Goal: Task Accomplishment & Management: Manage account settings

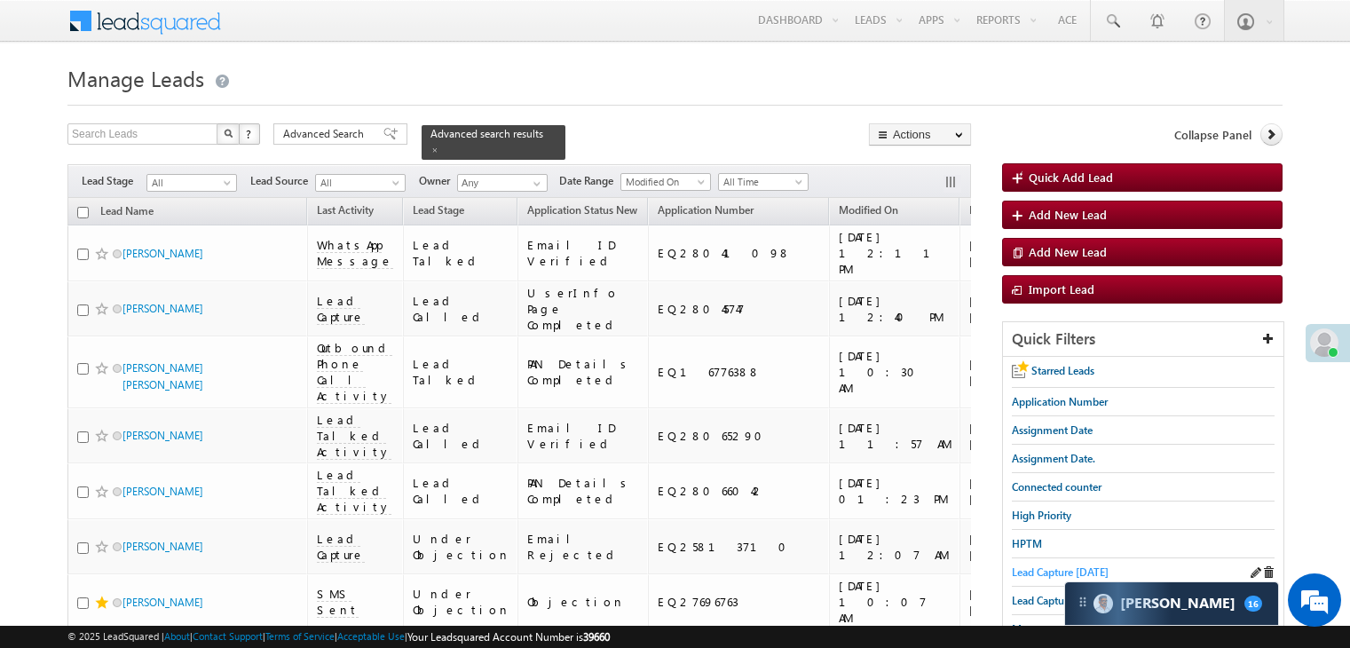
click at [1065, 566] on span "Lead Capture [DATE]" at bounding box center [1060, 572] width 97 height 13
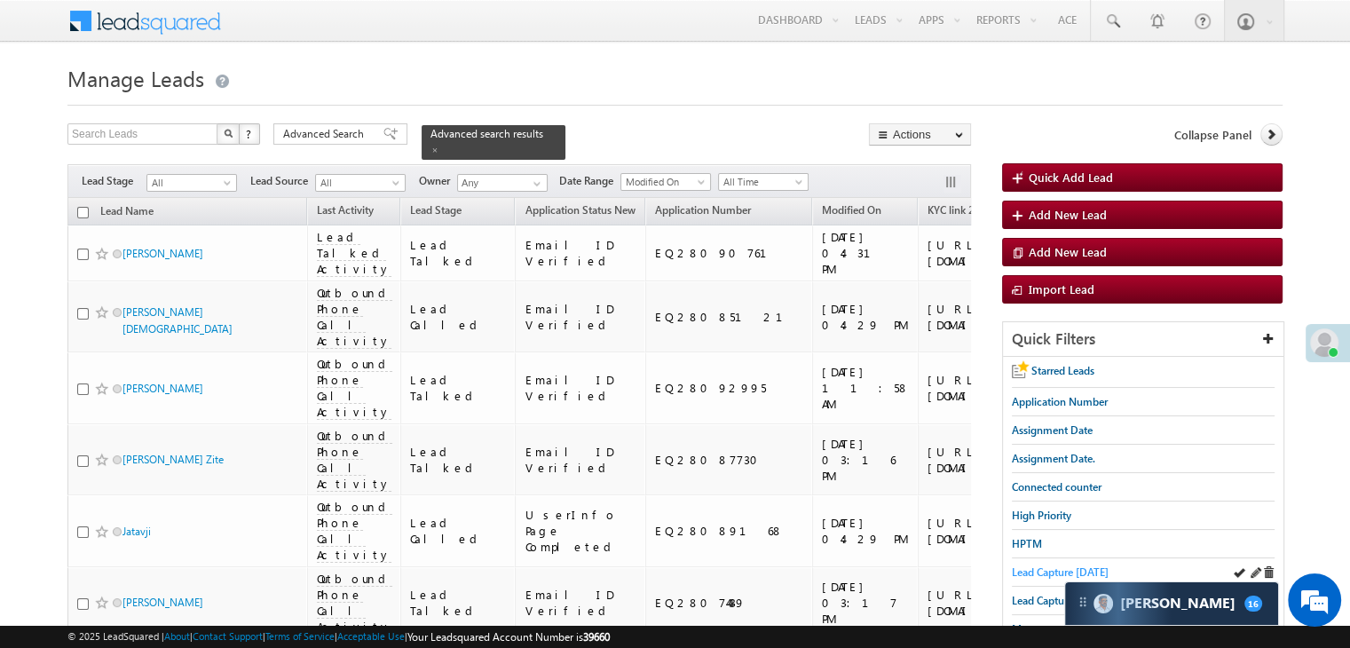
click at [1052, 567] on span "Lead Capture [DATE]" at bounding box center [1060, 572] width 97 height 13
click at [1273, 139] on icon at bounding box center [1271, 134] width 12 height 12
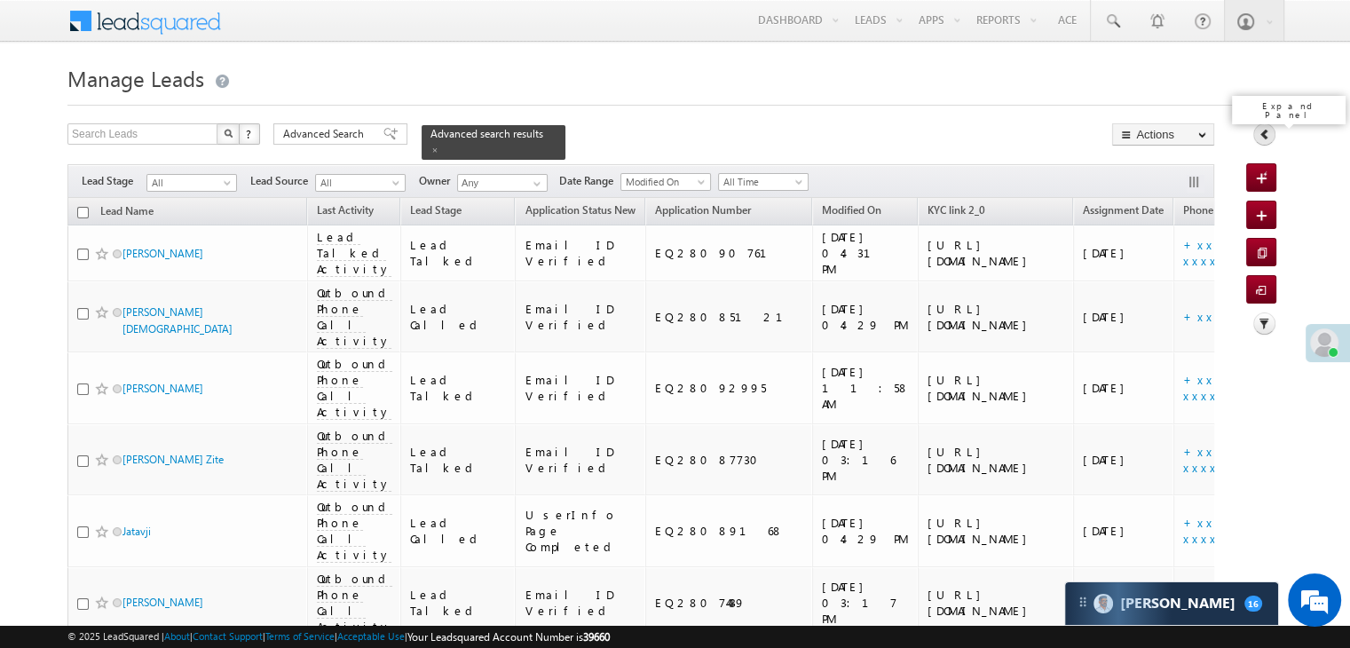
click at [1273, 139] on link at bounding box center [1265, 134] width 22 height 22
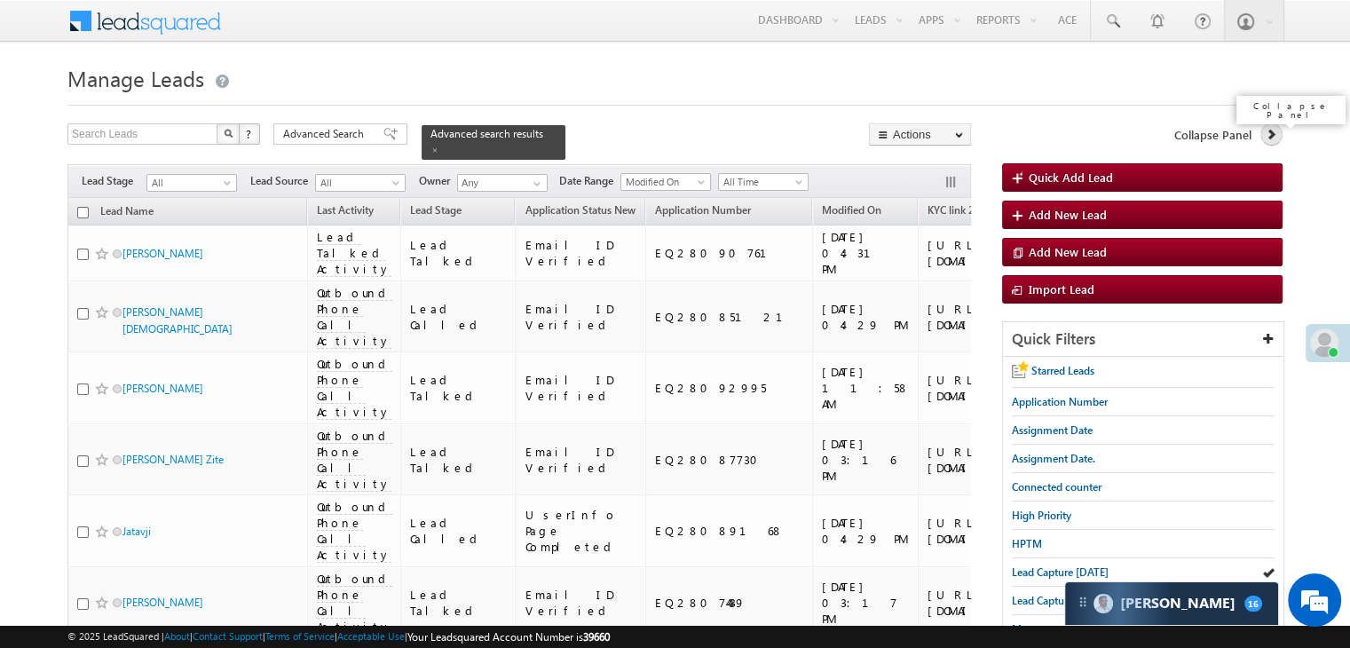
click at [1270, 130] on icon at bounding box center [1271, 134] width 12 height 12
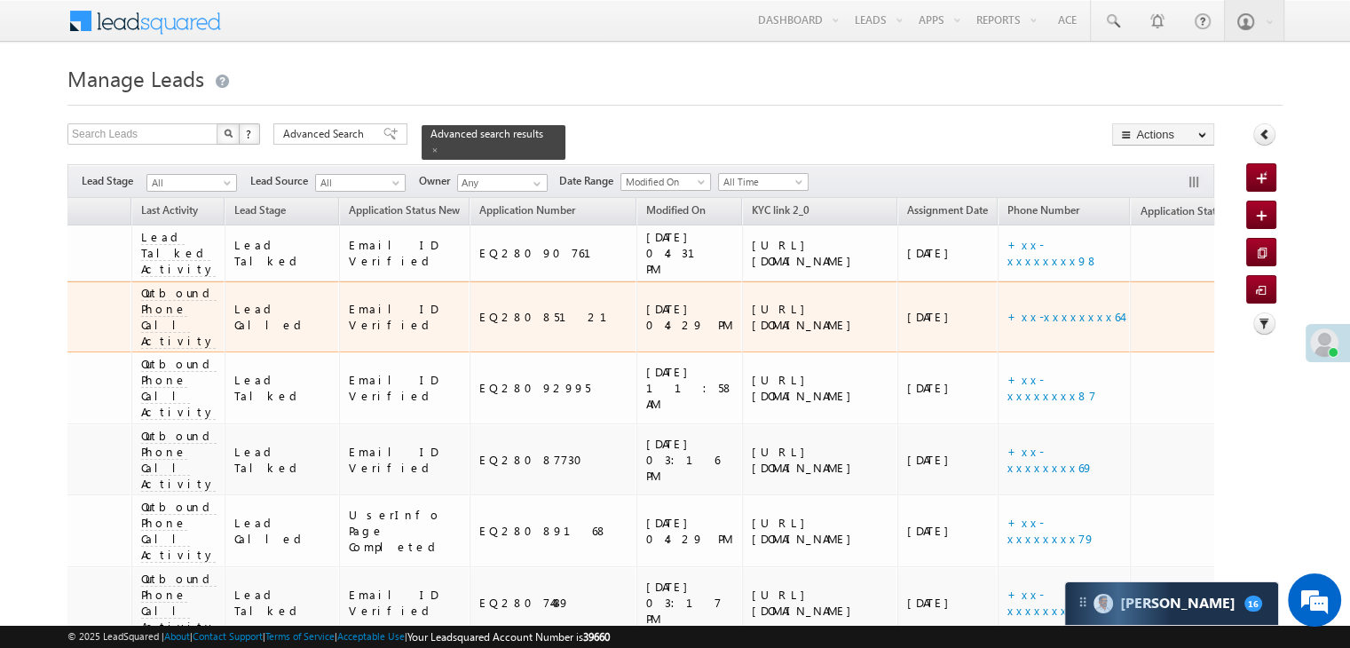
scroll to position [0, 190]
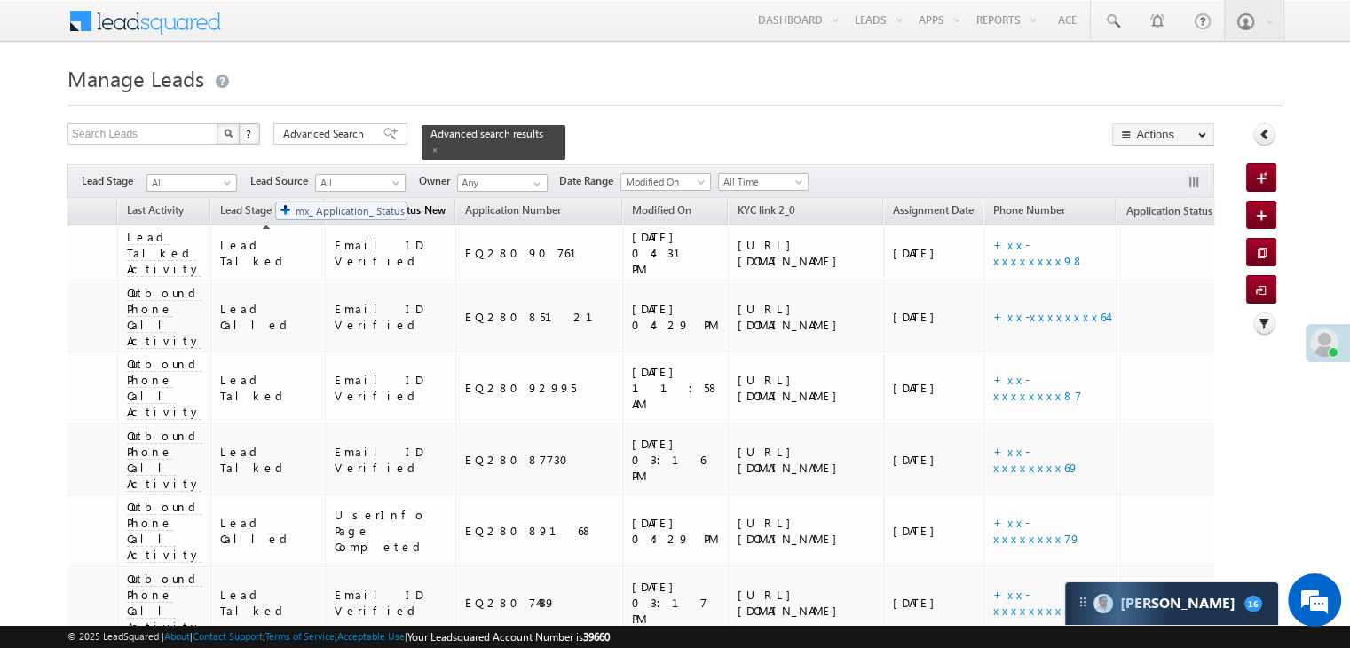
drag, startPoint x: 1009, startPoint y: 201, endPoint x: 266, endPoint y: 193, distance: 742.3
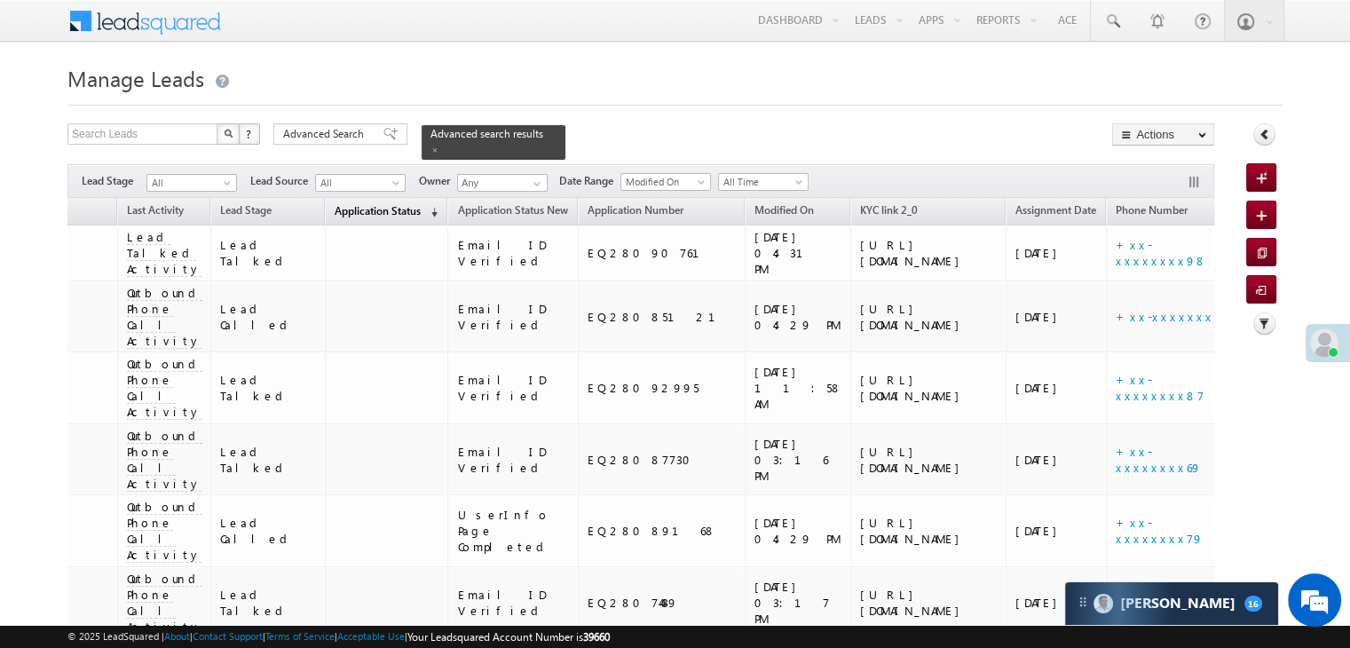
click at [335, 204] on span "Application Status" at bounding box center [378, 210] width 86 height 13
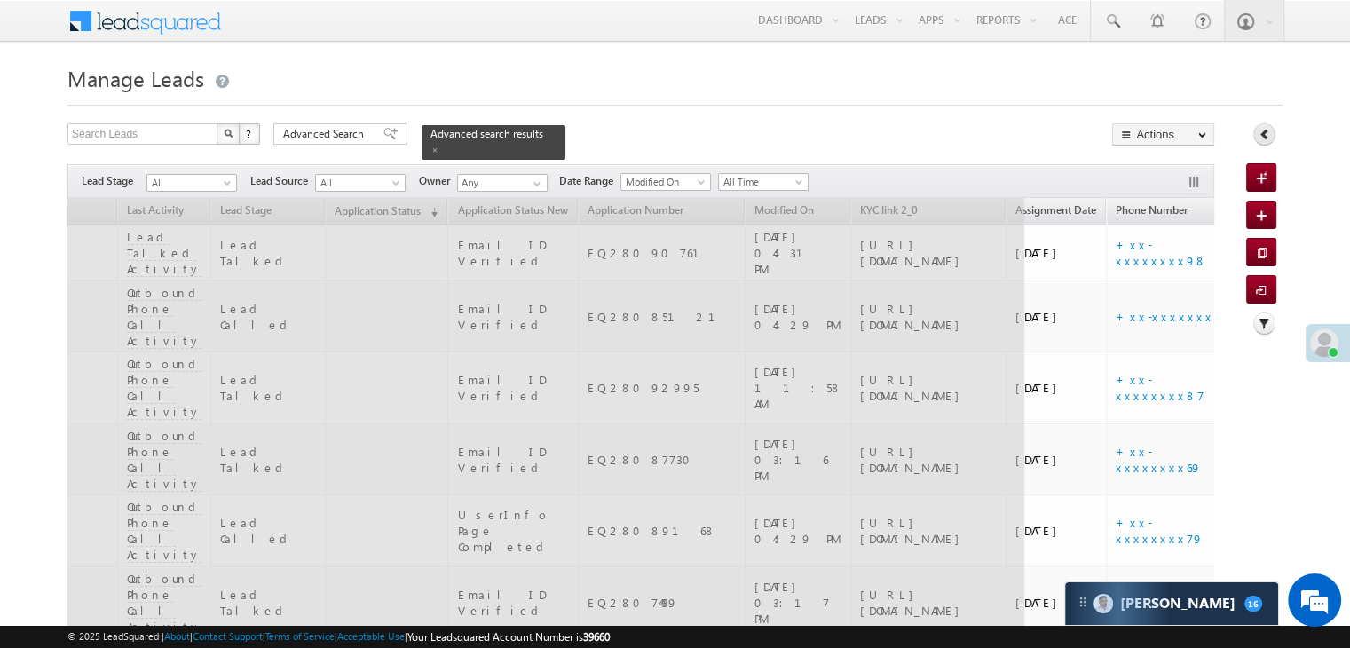
click at [1271, 138] on link at bounding box center [1265, 134] width 22 height 22
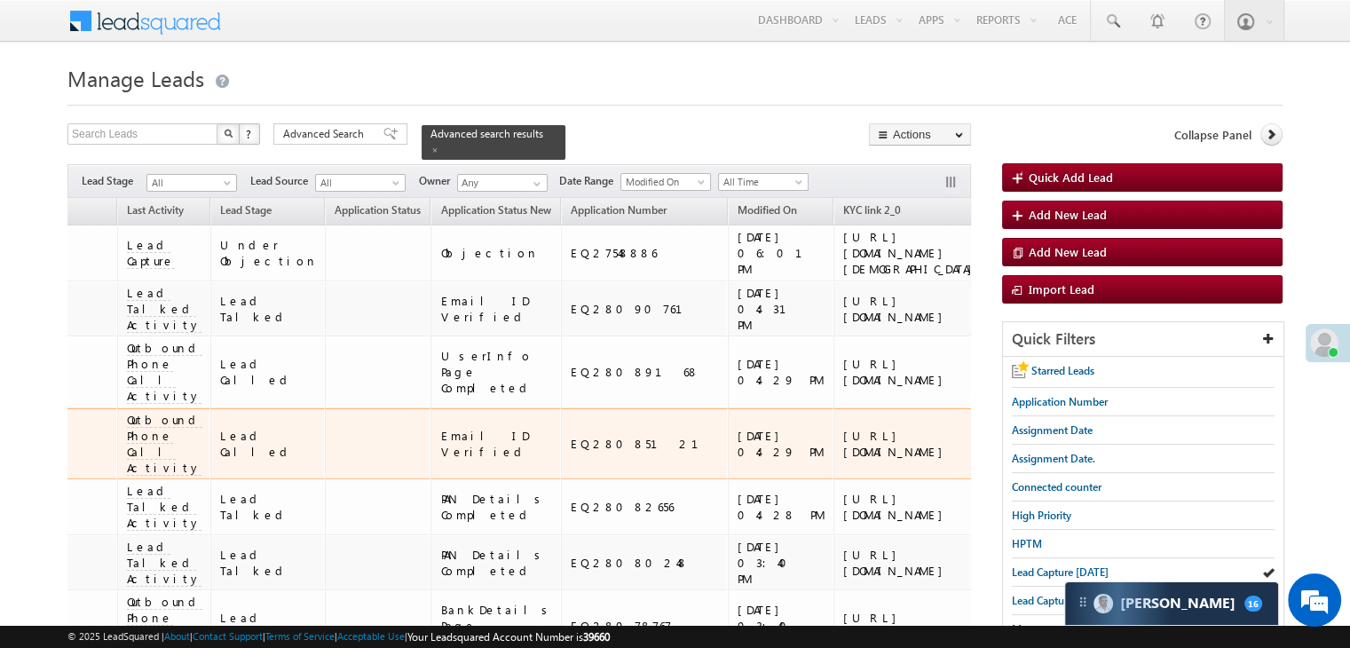
scroll to position [0, 0]
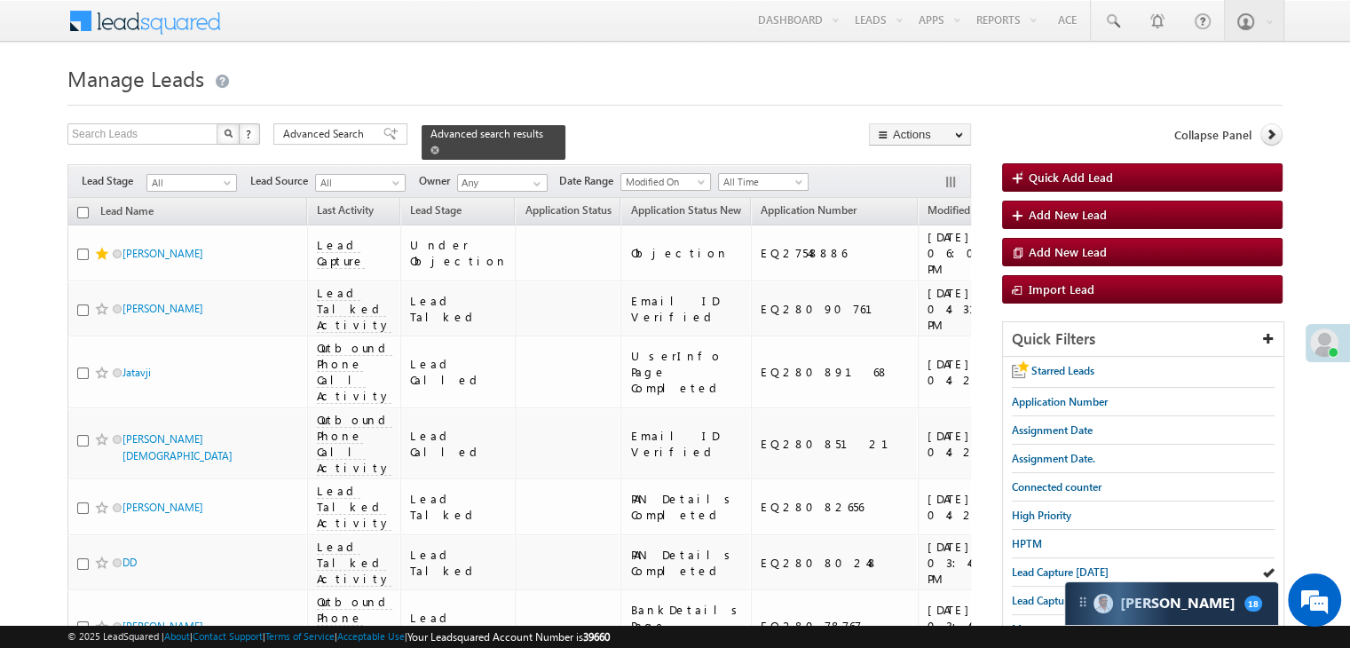
click at [439, 146] on span at bounding box center [435, 150] width 9 height 9
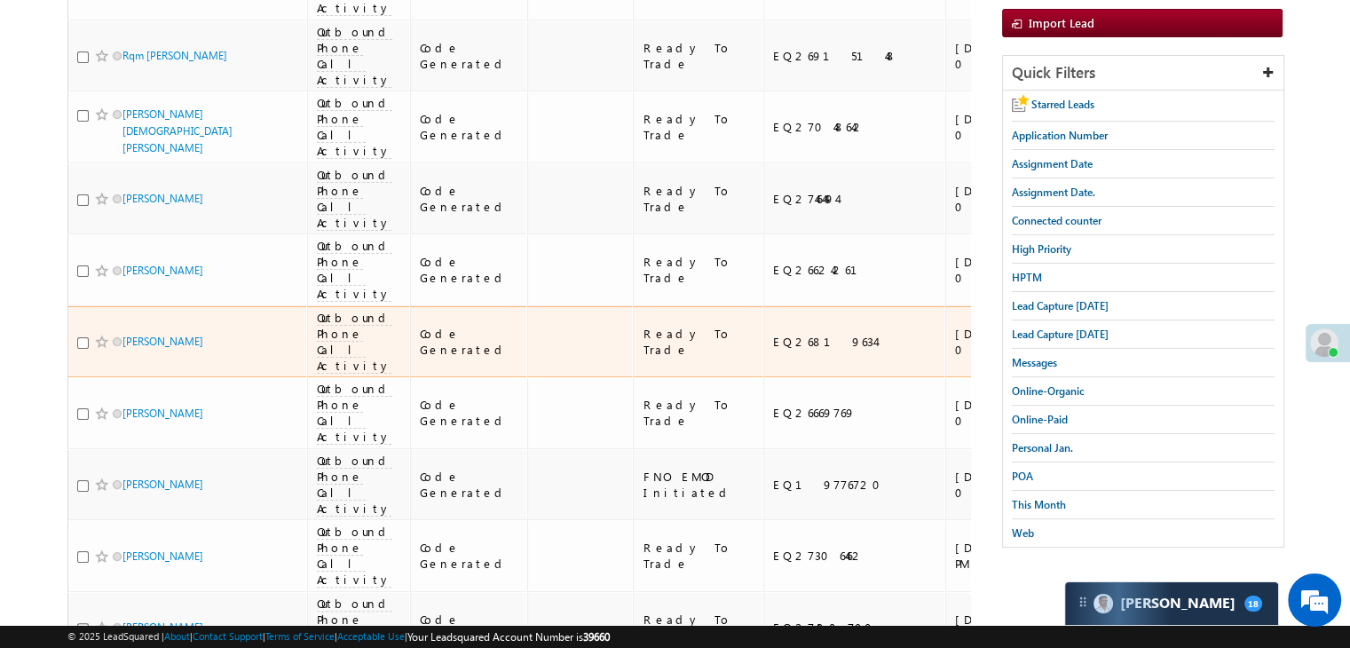
scroll to position [533, 0]
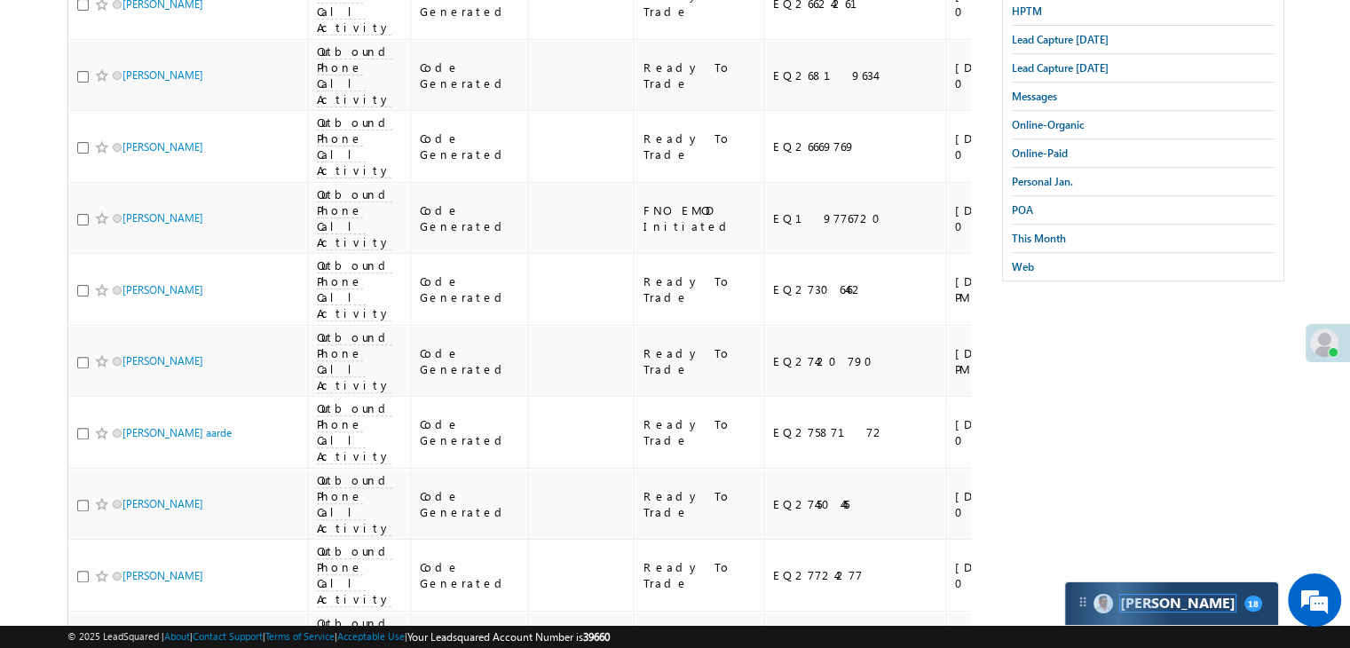
click at [1128, 606] on span "[PERSON_NAME]" at bounding box center [1177, 603] width 115 height 17
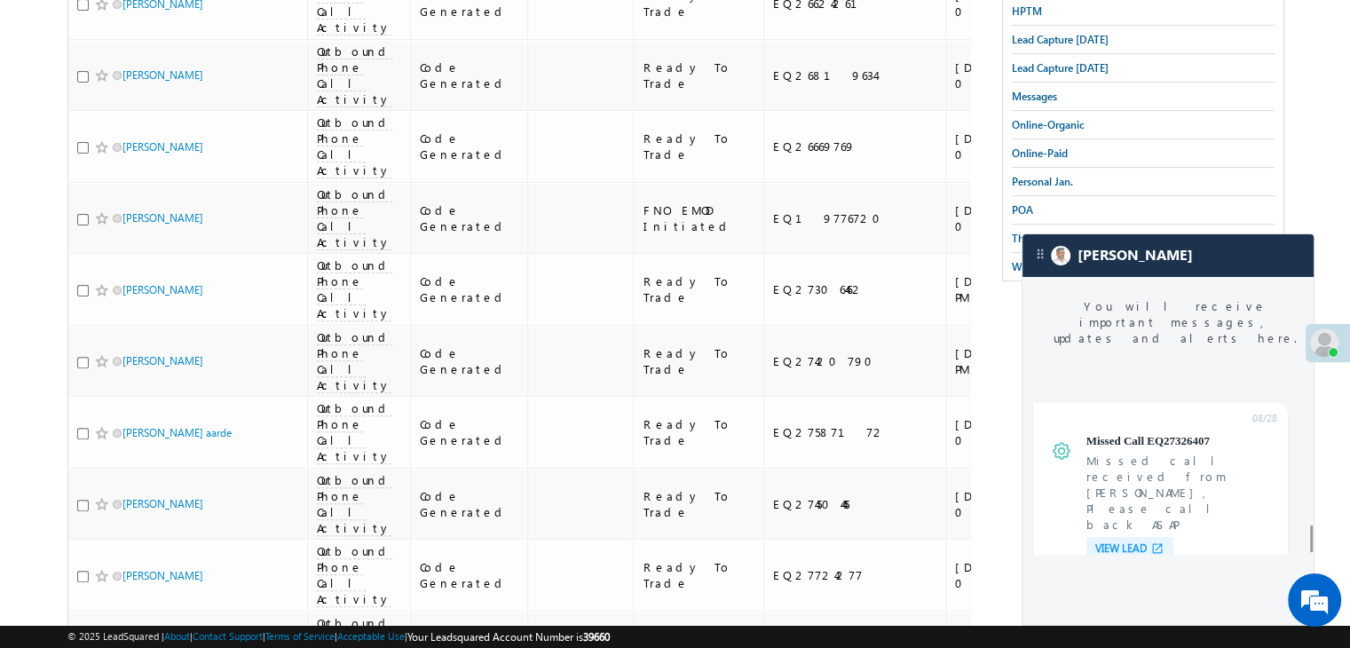
scroll to position [7110, 0]
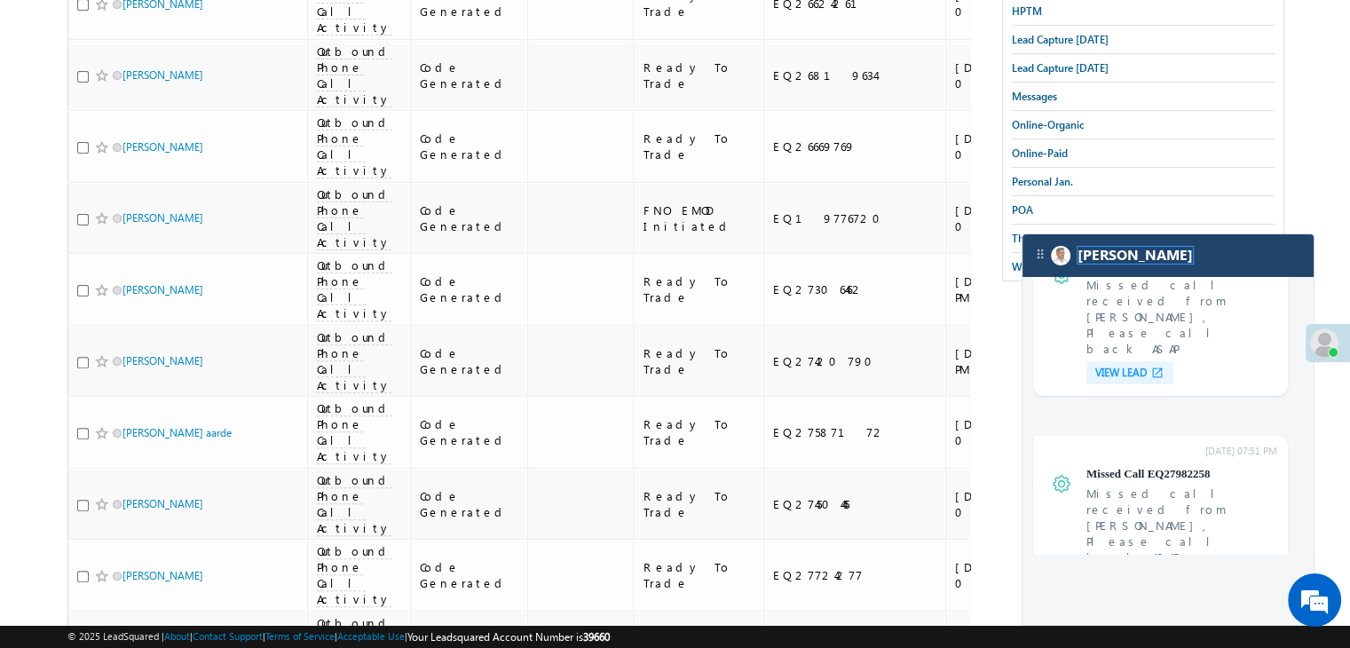
click at [1079, 255] on span "[PERSON_NAME]" at bounding box center [1135, 255] width 115 height 17
click at [1062, 258] on img at bounding box center [1061, 256] width 20 height 20
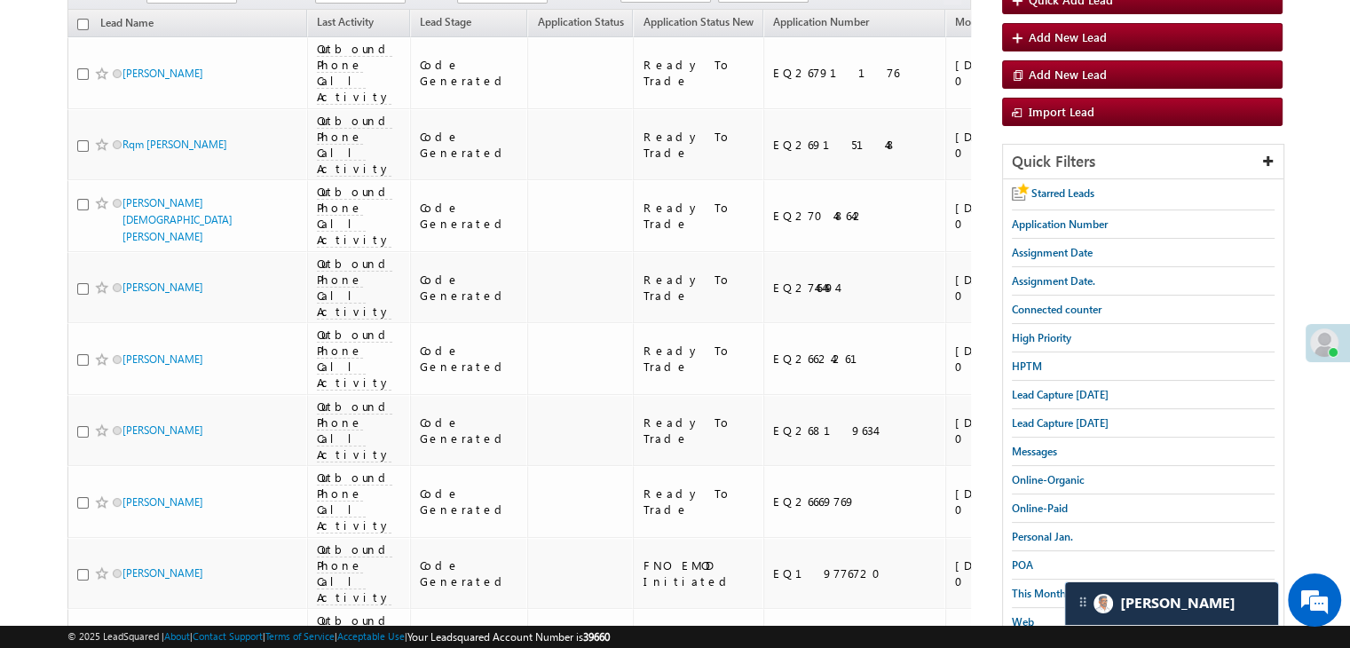
scroll to position [0, 0]
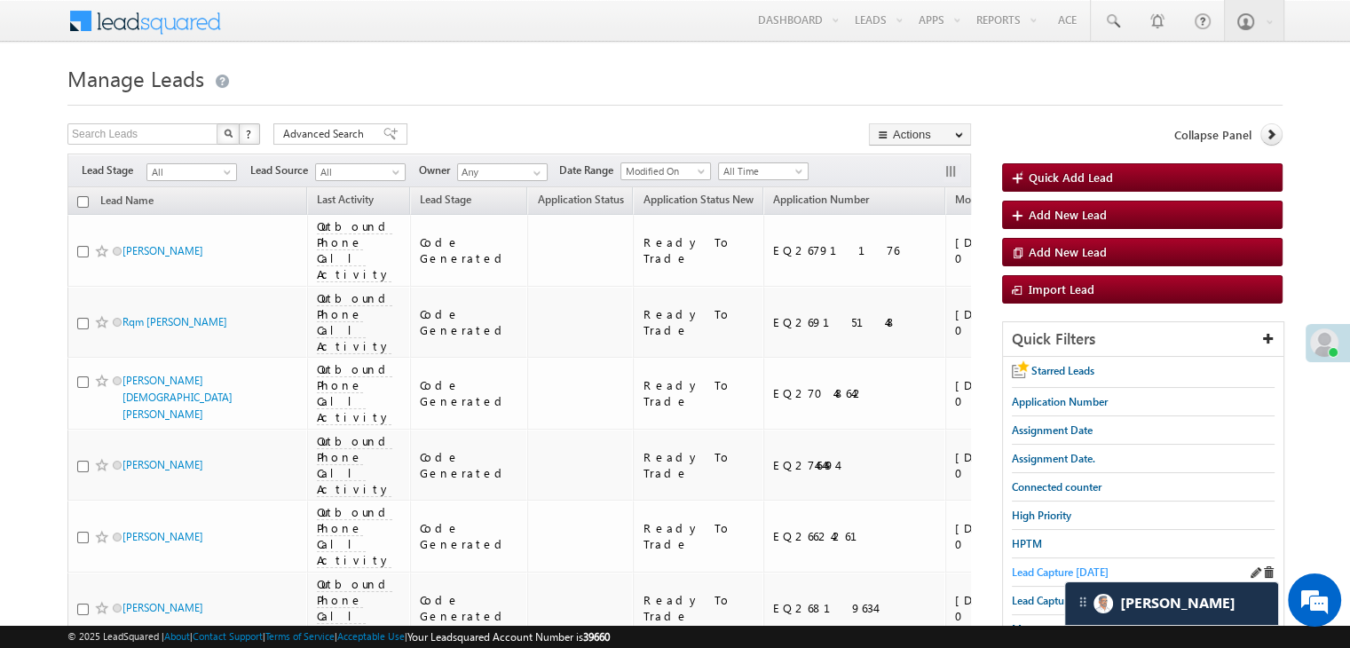
click at [1035, 569] on span "Lead Capture [DATE]" at bounding box center [1060, 572] width 97 height 13
